Goal: Find specific fact: Find specific fact

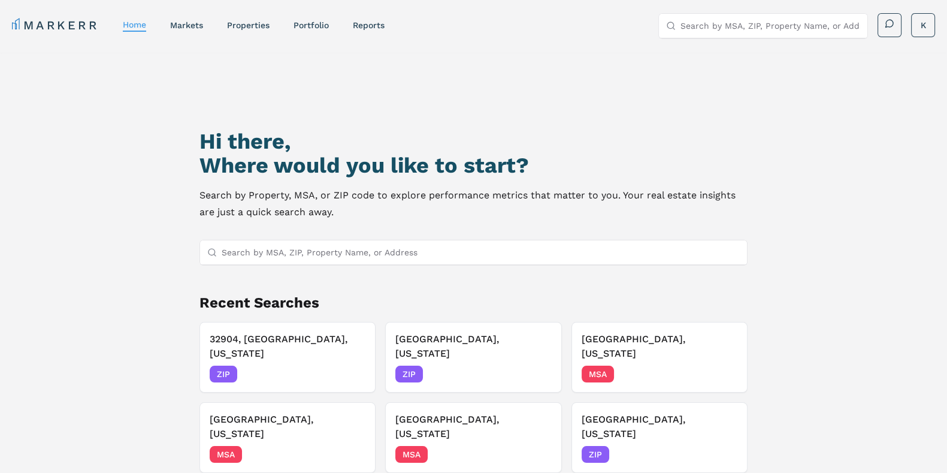
click at [288, 247] on input "Search by MSA, ZIP, Property Name, or Address" at bounding box center [481, 252] width 518 height 24
click at [285, 246] on input "Search by MSA, ZIP, Property Name, or Address" at bounding box center [481, 252] width 518 height 24
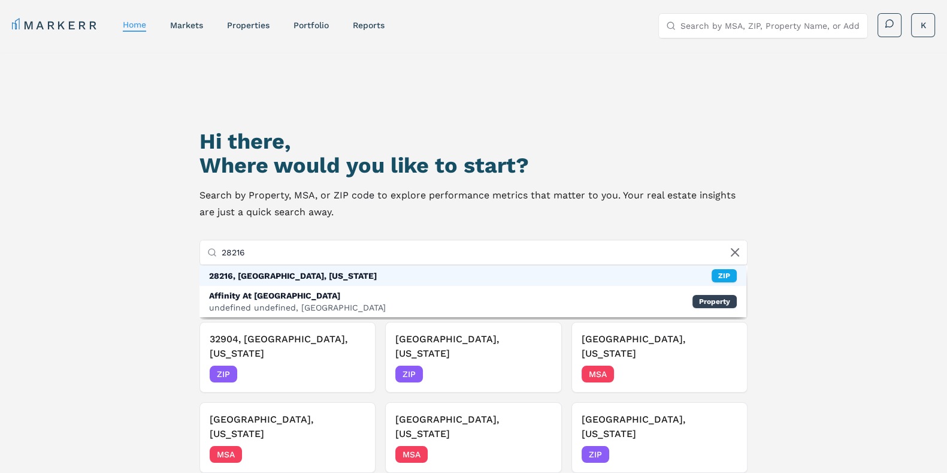
type input "28216"
click at [282, 273] on div "28216, [GEOGRAPHIC_DATA], [US_STATE]" at bounding box center [293, 276] width 168 height 12
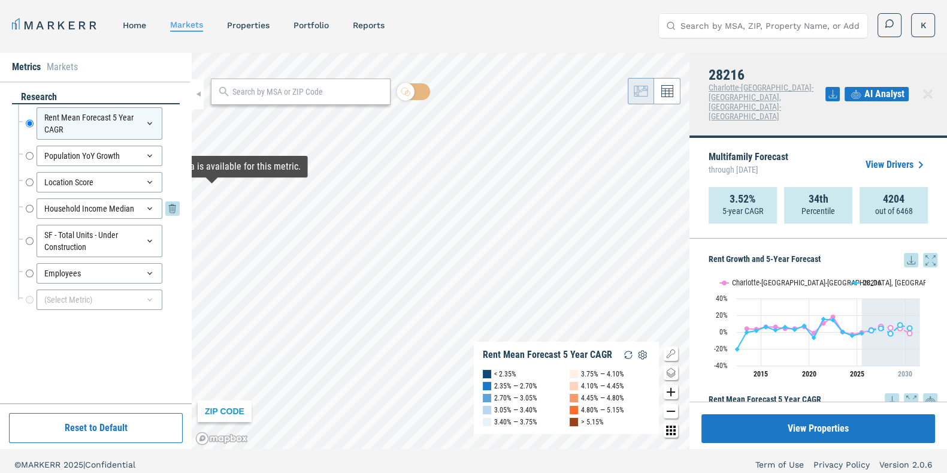
click at [29, 208] on input "Household Income Median" at bounding box center [30, 208] width 8 height 20
radio input "false"
radio input "true"
